Goal: Transaction & Acquisition: Register for event/course

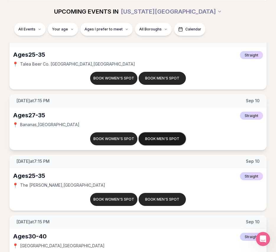
scroll to position [825, 0]
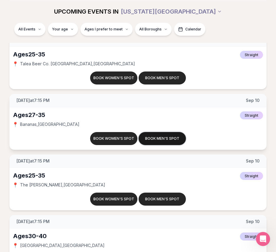
click at [174, 138] on button "Book men's spot" at bounding box center [162, 138] width 47 height 13
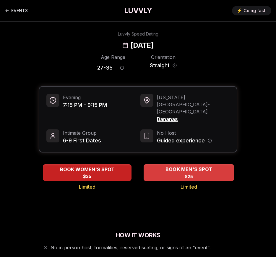
click at [181, 166] on span "BOOK MEN'S SPOT" at bounding box center [188, 169] width 49 height 7
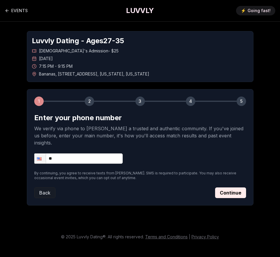
click at [100, 153] on input "**" at bounding box center [78, 158] width 89 height 10
type input "**********"
click at [228, 187] on button "Continue" at bounding box center [230, 192] width 31 height 11
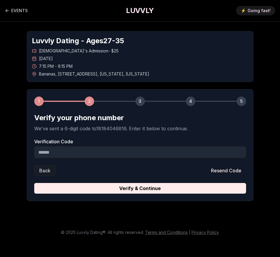
click at [114, 149] on input "Verification Code" at bounding box center [140, 152] width 212 height 12
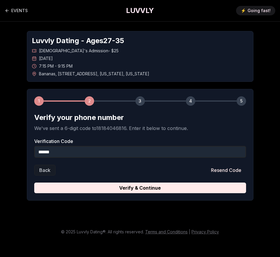
type input "******"
click at [132, 189] on button "Verify & Continue" at bounding box center [140, 188] width 212 height 11
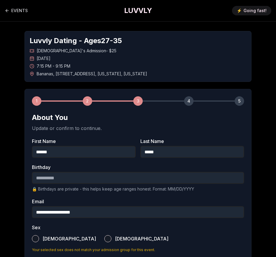
click at [50, 176] on input "Birthday" at bounding box center [138, 178] width 212 height 12
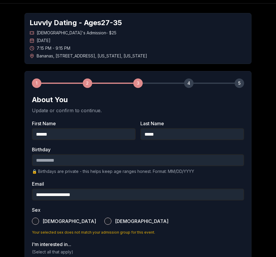
scroll to position [20, 0]
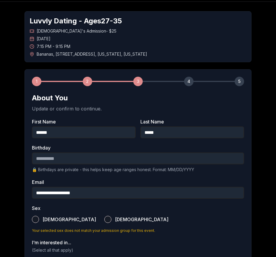
click at [35, 217] on button "[DEMOGRAPHIC_DATA]" at bounding box center [35, 218] width 7 height 7
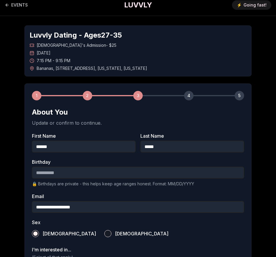
scroll to position [0, 0]
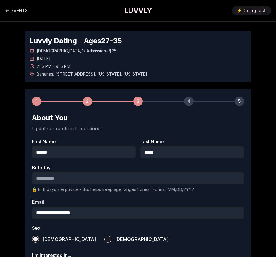
click at [44, 177] on input "Birthday" at bounding box center [138, 178] width 212 height 12
click at [8, 174] on div "**********" at bounding box center [138, 219] width 276 height 394
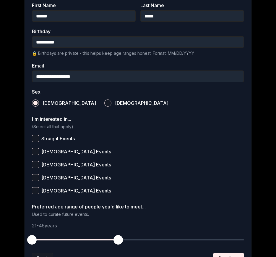
scroll to position [154, 0]
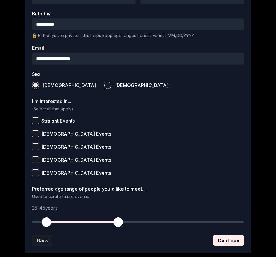
drag, startPoint x: 31, startPoint y: 220, endPoint x: 47, endPoint y: 222, distance: 16.0
click at [47, 222] on span "button" at bounding box center [46, 221] width 9 height 9
drag, startPoint x: 120, startPoint y: 221, endPoint x: 83, endPoint y: 224, distance: 36.7
click at [83, 224] on span "button" at bounding box center [81, 221] width 9 height 9
click at [38, 121] on button "Straight Events" at bounding box center [35, 120] width 7 height 7
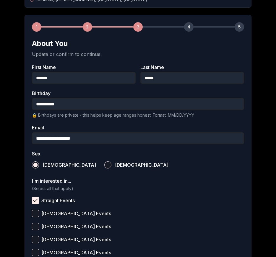
scroll to position [72, 0]
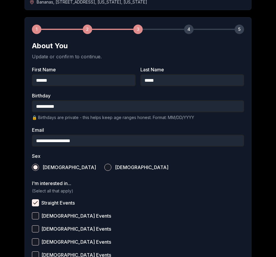
click at [73, 106] on input "**********" at bounding box center [138, 106] width 212 height 12
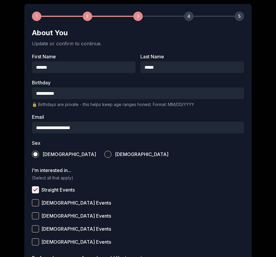
scroll to position [85, 0]
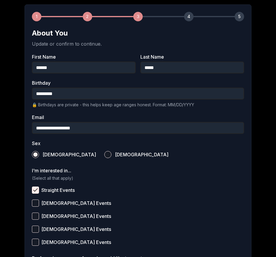
type input "**********"
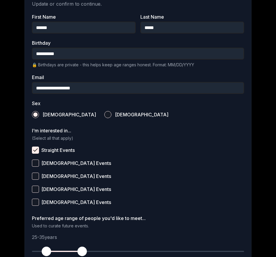
scroll to position [189, 0]
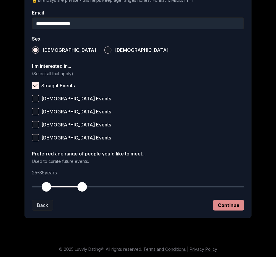
click at [224, 205] on button "Continue" at bounding box center [228, 205] width 31 height 11
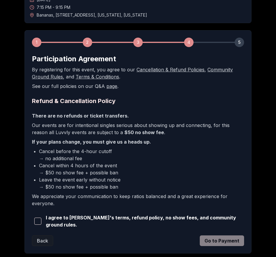
scroll to position [93, 0]
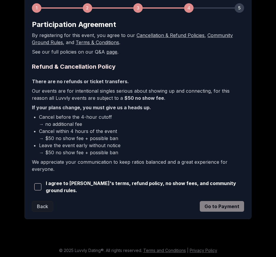
click at [36, 188] on span "button" at bounding box center [37, 186] width 7 height 7
click at [217, 205] on button "Go to Payment" at bounding box center [222, 206] width 44 height 11
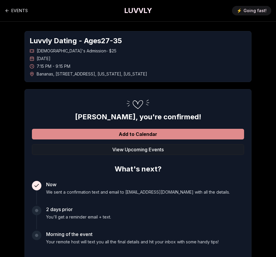
click at [147, 130] on button "Add to Calendar" at bounding box center [138, 134] width 212 height 11
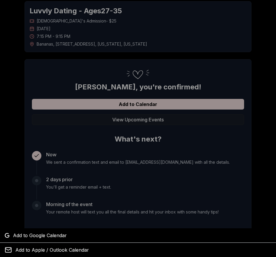
scroll to position [73, 0]
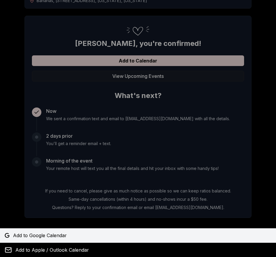
click at [45, 235] on span "Add to Google Calendar" at bounding box center [40, 234] width 54 height 7
